Goal: Task Accomplishment & Management: Complete application form

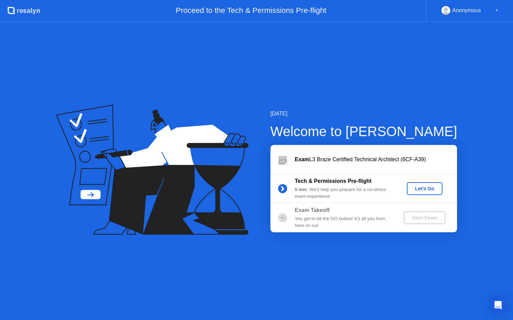
click at [421, 190] on div "Let's Go" at bounding box center [424, 188] width 30 height 5
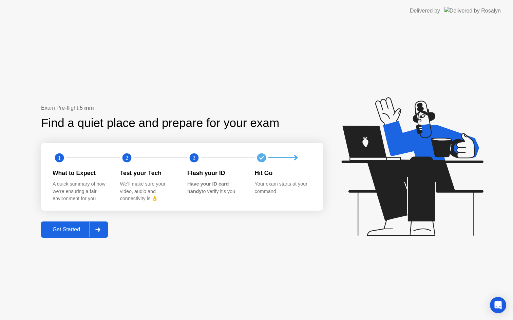
click at [72, 234] on button "Get Started" at bounding box center [74, 230] width 67 height 16
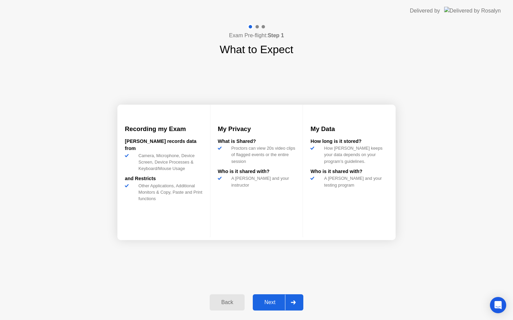
click at [270, 300] on div "Next" at bounding box center [270, 303] width 30 height 6
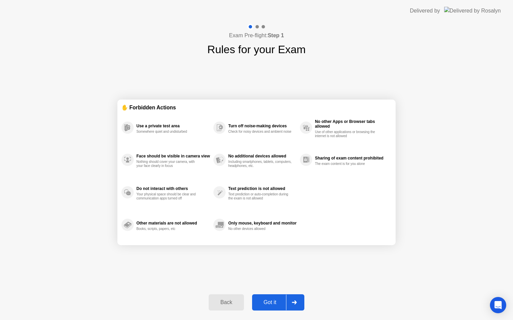
click at [265, 303] on div "Got it" at bounding box center [270, 303] width 32 height 6
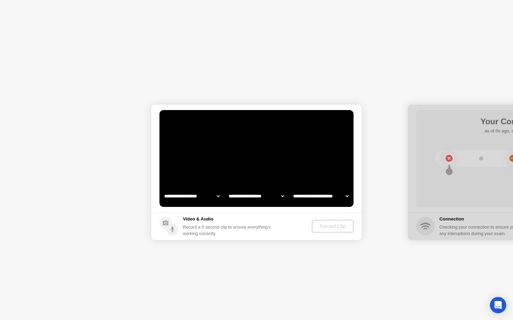
select select "**********"
select select "*******"
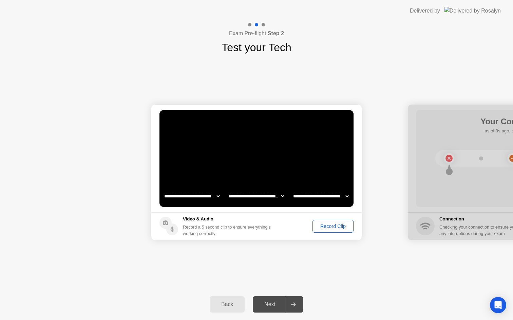
click at [271, 303] on div "Next" at bounding box center [270, 305] width 30 height 6
click at [328, 227] on div "Record Clip" at bounding box center [333, 226] width 36 height 5
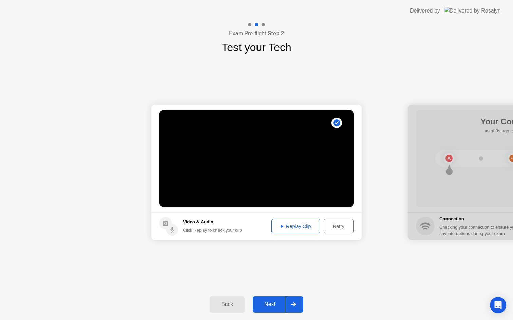
click at [300, 229] on div "Replay Clip" at bounding box center [296, 226] width 44 height 5
click at [275, 305] on div "Next" at bounding box center [270, 305] width 30 height 6
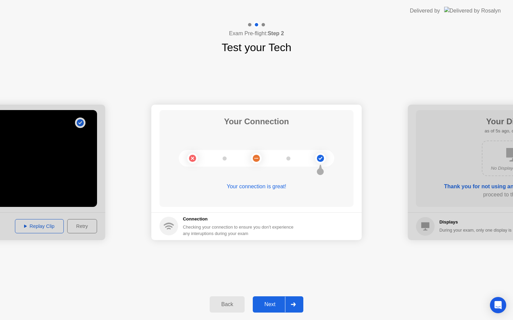
click at [271, 302] on div "Next" at bounding box center [270, 305] width 30 height 6
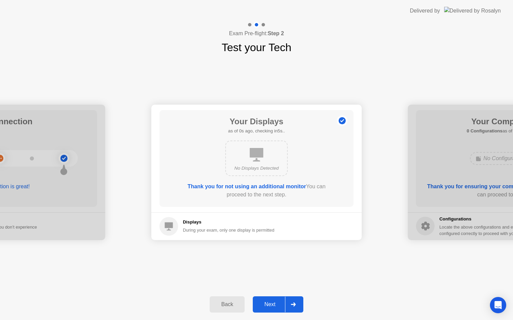
click at [271, 305] on div "Next" at bounding box center [270, 305] width 30 height 6
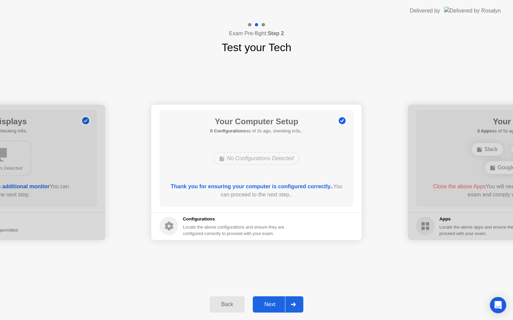
click at [267, 304] on div "Next" at bounding box center [270, 305] width 30 height 6
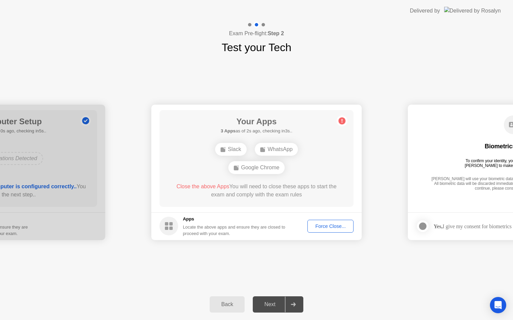
click at [329, 224] on div "Force Close..." at bounding box center [329, 226] width 41 height 5
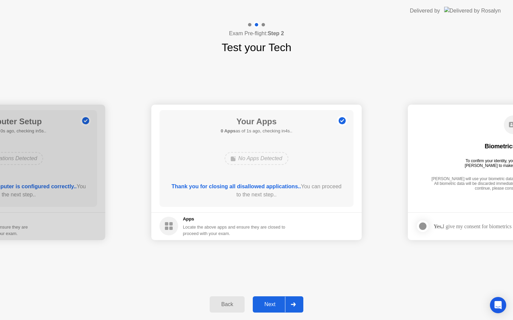
click at [271, 299] on button "Next" at bounding box center [278, 305] width 51 height 16
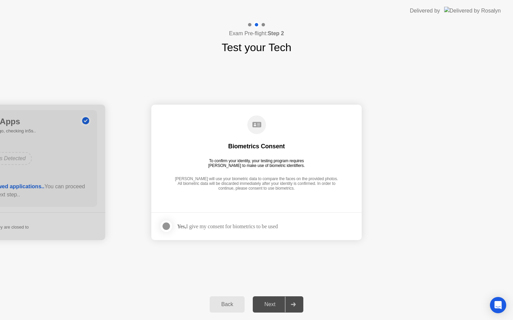
click at [267, 226] on div "Yes, I give my consent for biometrics to be used" at bounding box center [227, 226] width 101 height 6
click at [162, 228] on div at bounding box center [166, 226] width 8 height 8
click at [272, 306] on div "Next" at bounding box center [270, 305] width 30 height 6
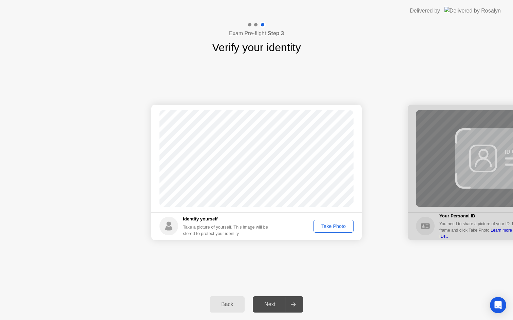
click at [334, 227] on div "Take Photo" at bounding box center [333, 226] width 35 height 5
click at [267, 306] on div "Next" at bounding box center [270, 305] width 30 height 6
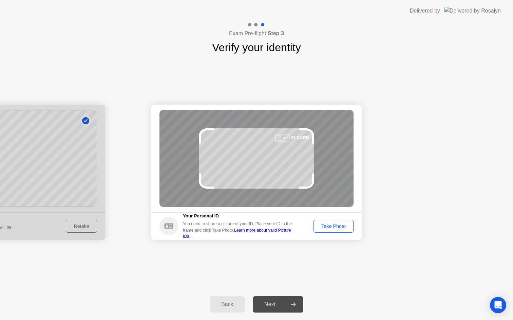
click at [339, 226] on div "Take Photo" at bounding box center [333, 226] width 35 height 5
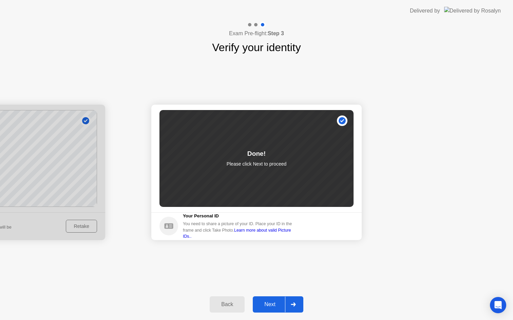
click at [265, 299] on button "Next" at bounding box center [278, 305] width 51 height 16
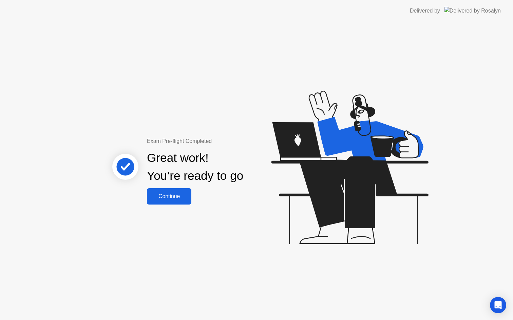
click at [175, 198] on div "Continue" at bounding box center [169, 197] width 40 height 6
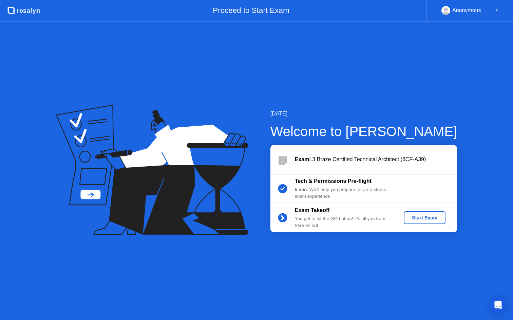
click at [431, 215] on div "Start Exam" at bounding box center [424, 217] width 36 height 5
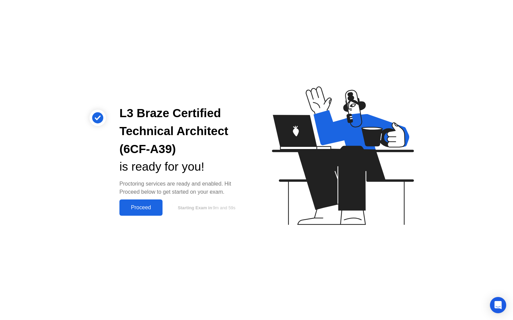
click at [145, 209] on div "Proceed" at bounding box center [140, 208] width 39 height 6
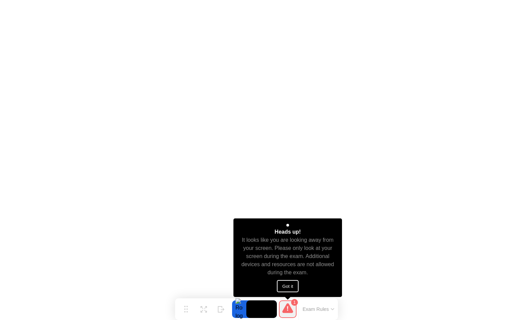
click at [286, 286] on button "Got it" at bounding box center [288, 286] width 22 height 12
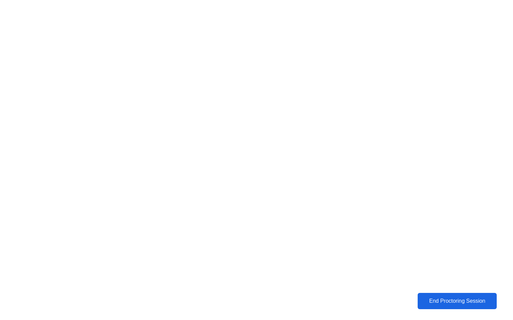
click at [441, 304] on div "End Proctoring Session" at bounding box center [456, 301] width 75 height 6
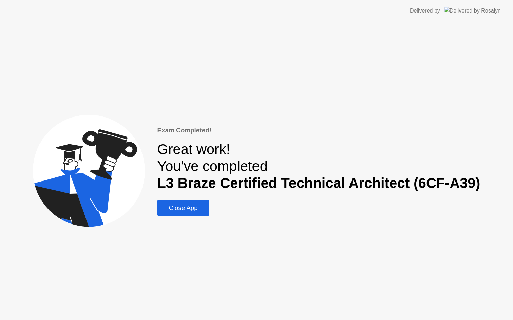
click at [198, 204] on div "Close App" at bounding box center [183, 207] width 48 height 7
